Goal: Task Accomplishment & Management: Complete application form

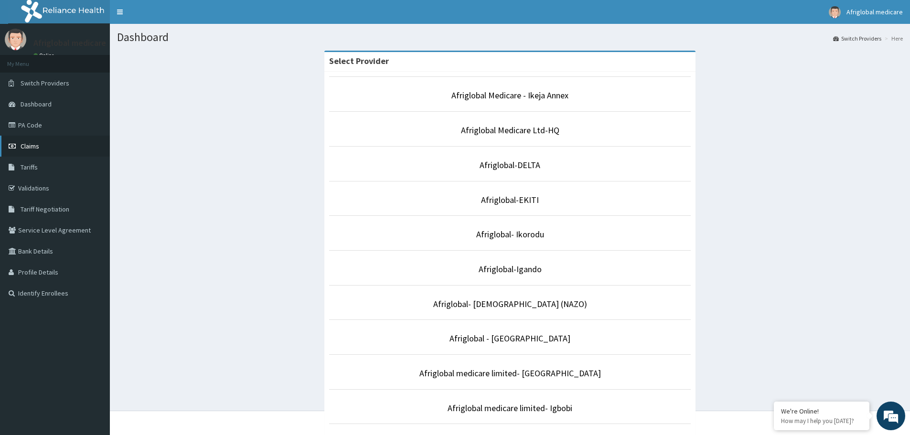
click at [42, 144] on link "Claims" at bounding box center [55, 146] width 110 height 21
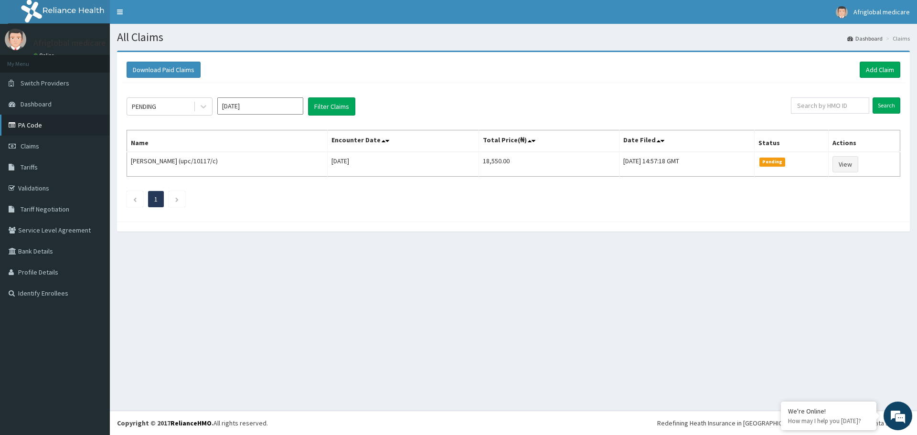
click at [44, 125] on link "PA Code" at bounding box center [55, 125] width 110 height 21
click at [880, 68] on link "Add Claim" at bounding box center [879, 70] width 41 height 16
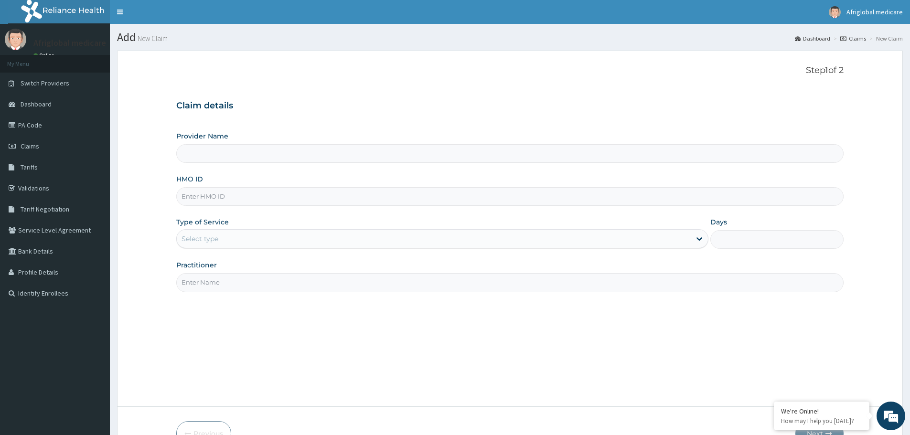
type input "Afriglobal Medicare - Ikeja Annex"
click at [281, 197] on input "HMO ID" at bounding box center [509, 196] width 667 height 19
type input "RELIANECE/ML/10016/A"
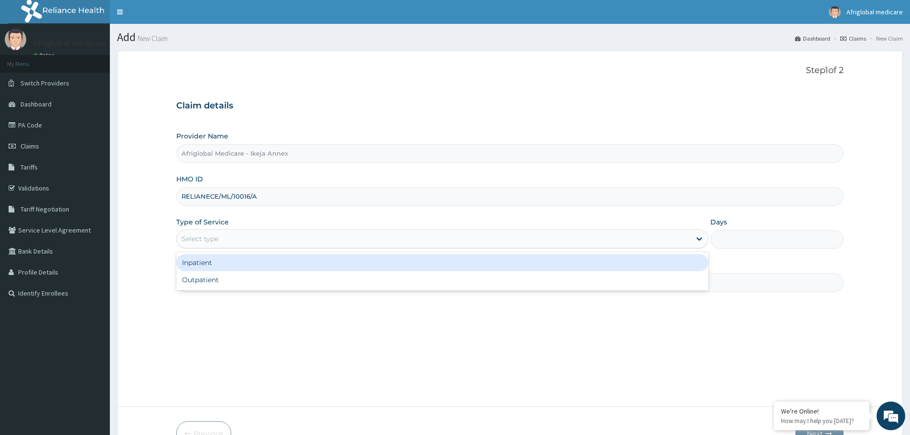
click at [243, 239] on div "Select type" at bounding box center [434, 238] width 514 height 15
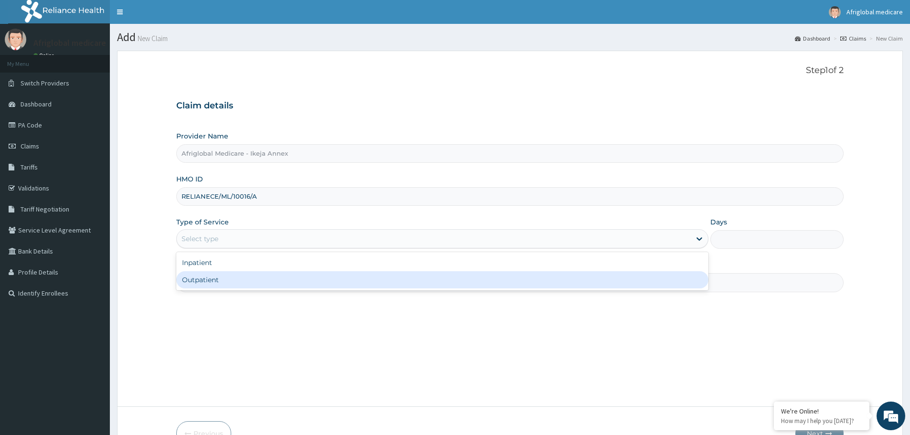
click at [252, 279] on div "Outpatient" at bounding box center [442, 279] width 532 height 17
type input "1"
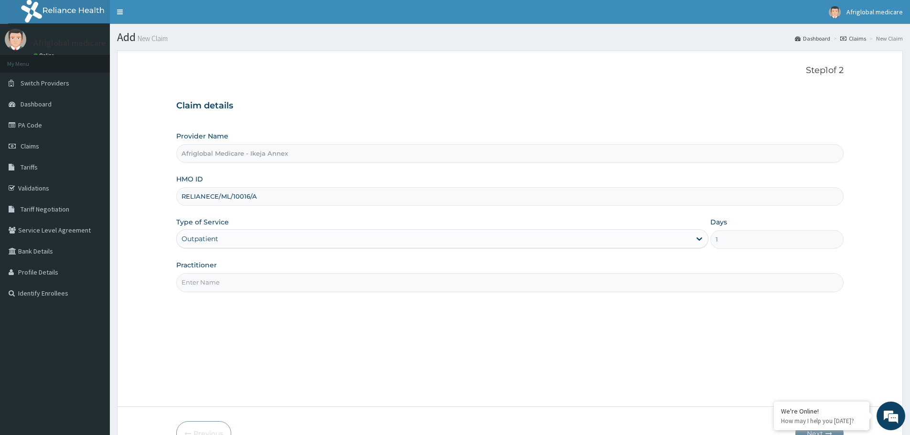
click at [311, 286] on input "Practitioner" at bounding box center [509, 282] width 667 height 19
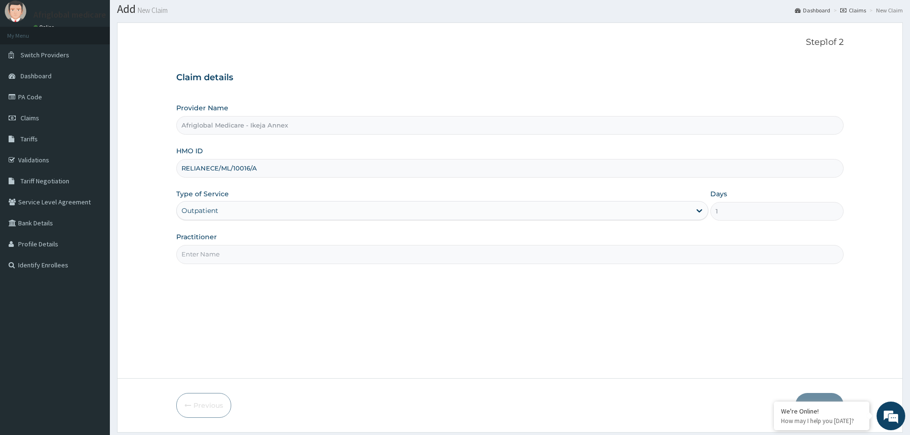
scroll to position [57, 0]
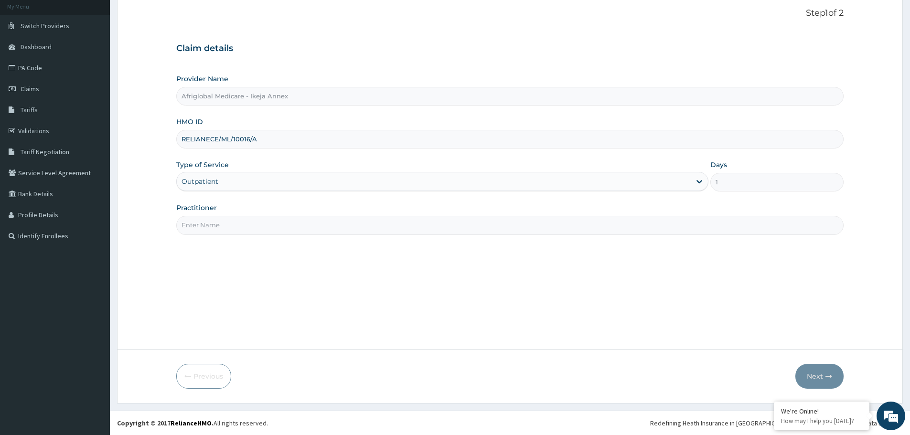
click at [285, 227] on input "Practitioner" at bounding box center [509, 225] width 667 height 19
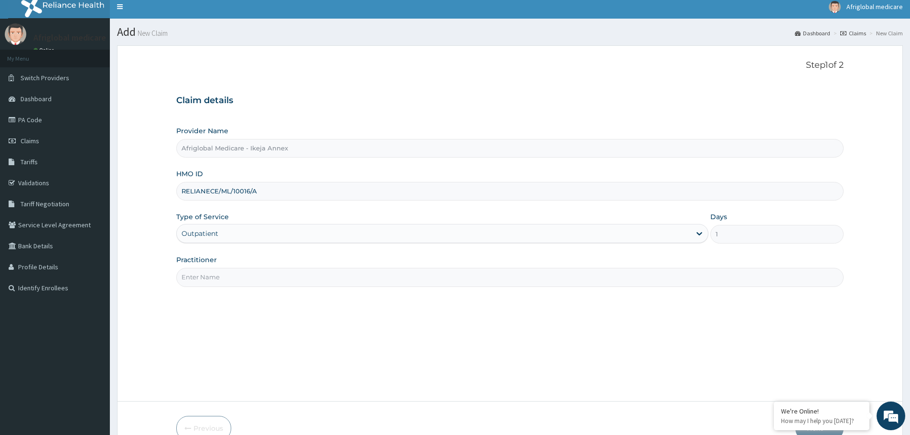
scroll to position [0, 0]
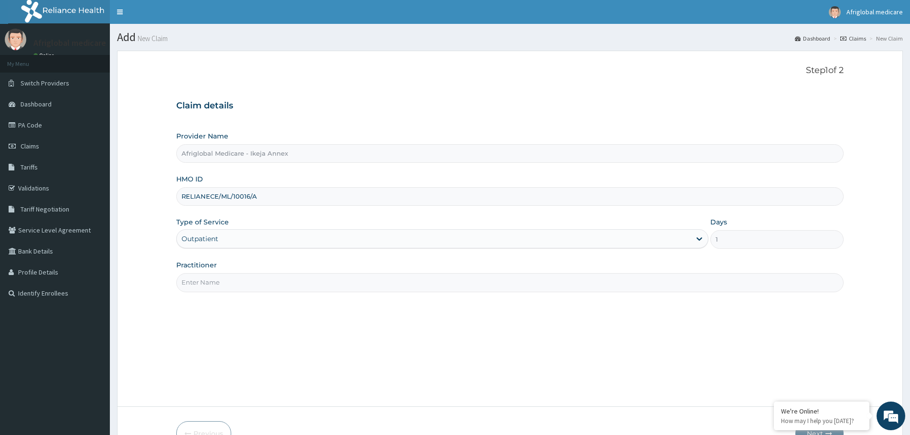
click at [309, 277] on input "Practitioner" at bounding box center [509, 282] width 667 height 19
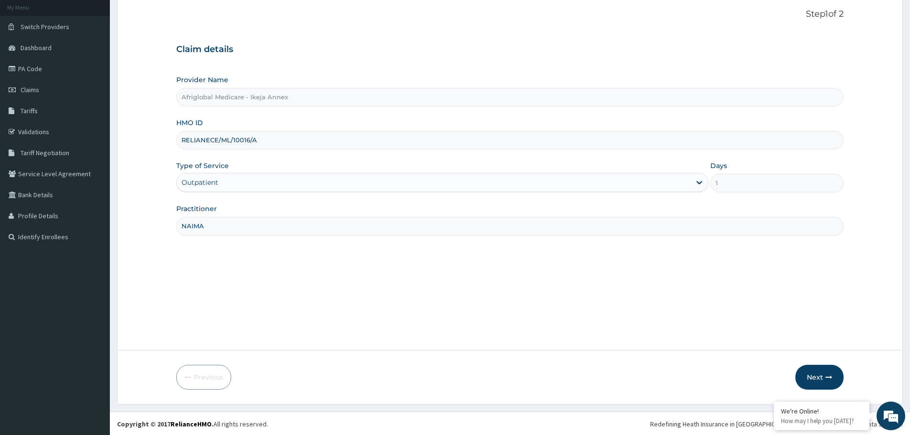
scroll to position [57, 0]
type input "NAIMA"
click at [815, 375] on button "Next" at bounding box center [819, 376] width 48 height 25
click at [809, 374] on button "Next" at bounding box center [819, 376] width 48 height 25
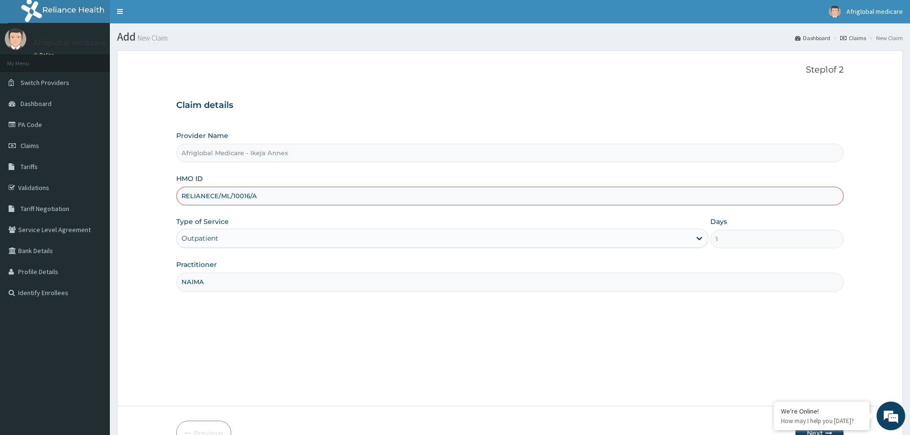
scroll to position [0, 0]
drag, startPoint x: 181, startPoint y: 197, endPoint x: 258, endPoint y: 198, distance: 76.9
click at [258, 198] on input "RELIANECE/ML/10016/A" at bounding box center [509, 196] width 667 height 19
click at [46, 130] on link "PA Code" at bounding box center [55, 125] width 110 height 21
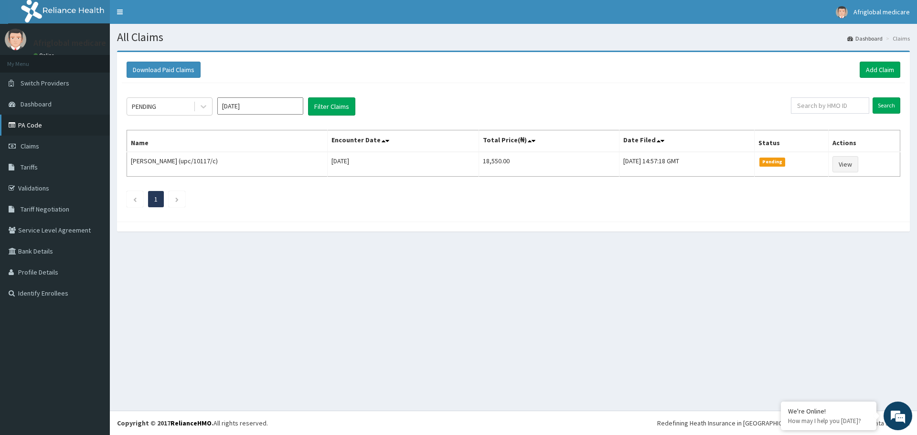
click at [34, 126] on link "PA Code" at bounding box center [55, 125] width 110 height 21
